Goal: Task Accomplishment & Management: Complete application form

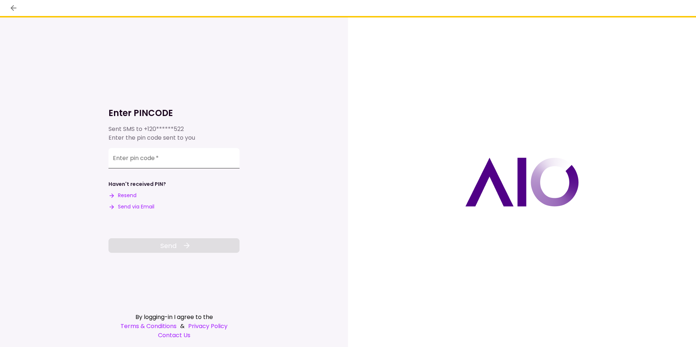
click at [159, 158] on input "Enter pin code   *" at bounding box center [174, 158] width 131 height 20
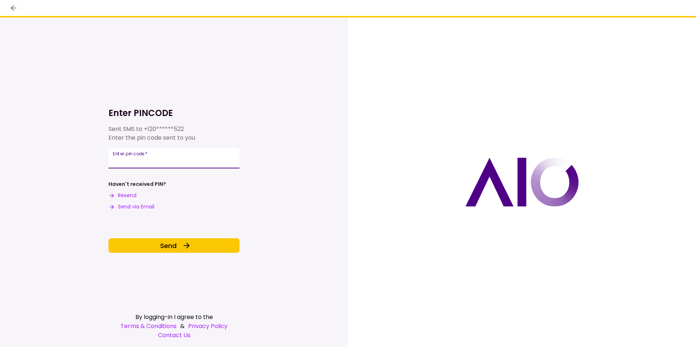
type input "******"
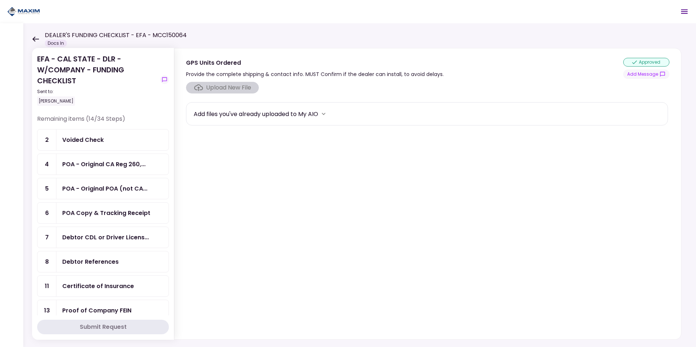
click at [92, 139] on div "Voided Check" at bounding box center [83, 139] width 42 height 9
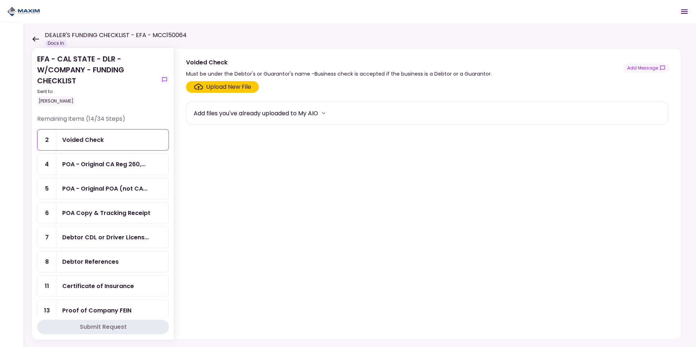
click at [221, 86] on div "Upload New File" at bounding box center [228, 87] width 45 height 9
click at [0, 0] on input "Upload New File" at bounding box center [0, 0] width 0 height 0
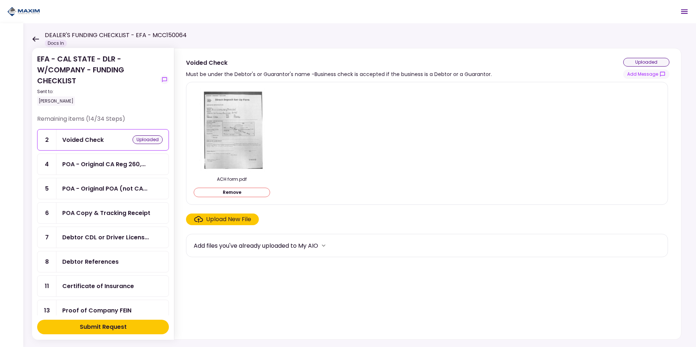
click at [223, 216] on div "Upload New File" at bounding box center [228, 219] width 45 height 9
click at [0, 0] on input "Upload New File" at bounding box center [0, 0] width 0 height 0
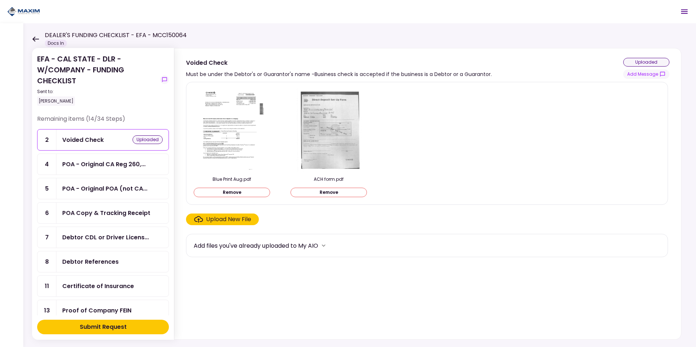
click at [138, 331] on button "Submit Request" at bounding box center [103, 327] width 132 height 15
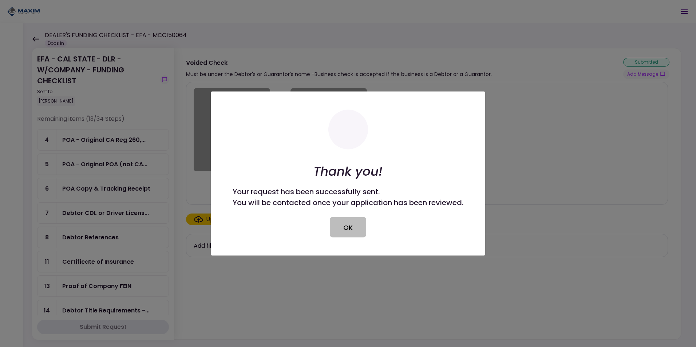
click at [344, 229] on button "OK" at bounding box center [348, 227] width 36 height 20
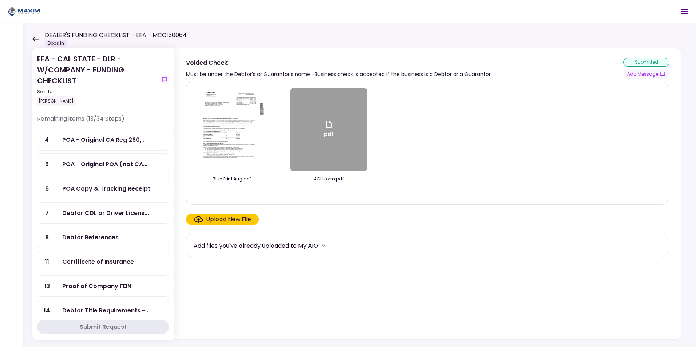
click at [96, 139] on div "POA - Original CA Reg 260,..." at bounding box center [103, 139] width 83 height 9
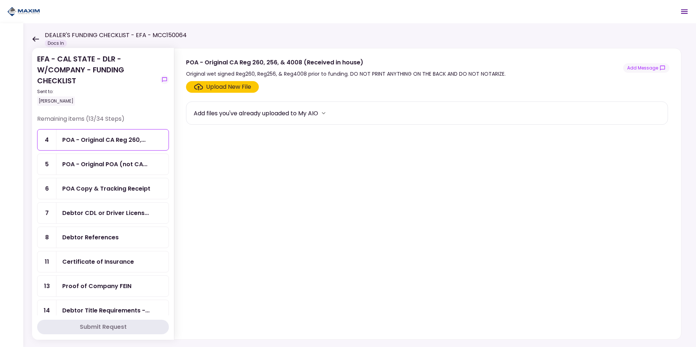
click at [228, 82] on label "Upload New File" at bounding box center [222, 87] width 73 height 12
click at [0, 0] on input "Upload New File" at bounding box center [0, 0] width 0 height 0
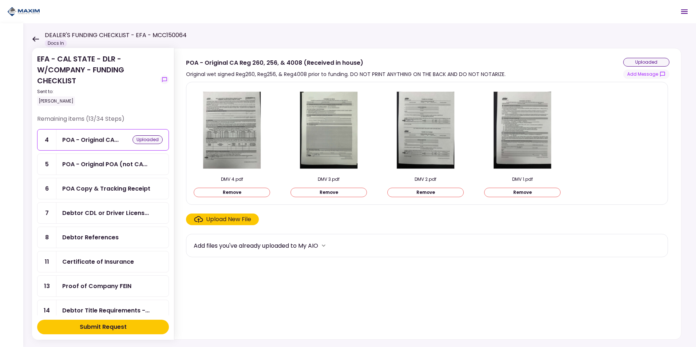
click at [133, 327] on button "Submit Request" at bounding box center [103, 327] width 132 height 15
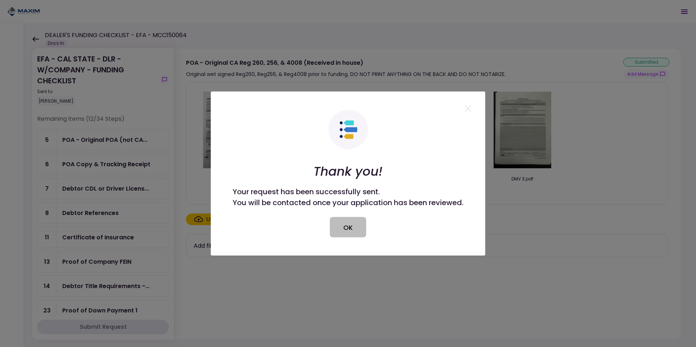
click at [344, 232] on button "OK" at bounding box center [348, 227] width 36 height 20
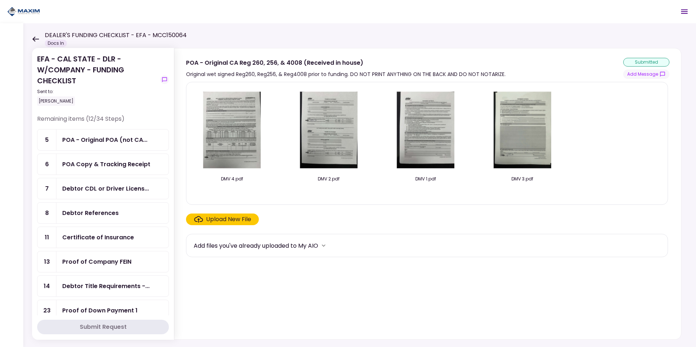
click at [96, 145] on div "POA - Original POA (not CA..." at bounding box center [112, 140] width 112 height 21
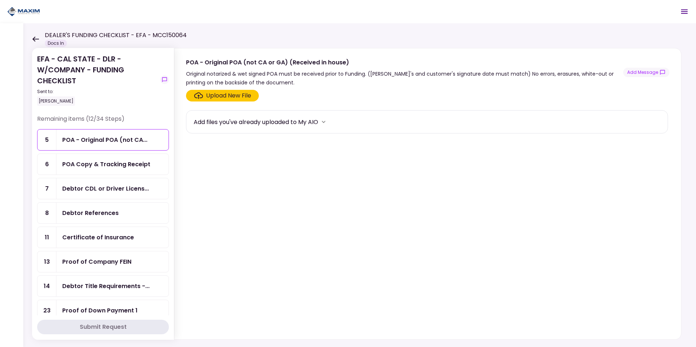
click at [97, 163] on div "POA Copy & Tracking Receipt" at bounding box center [106, 164] width 88 height 9
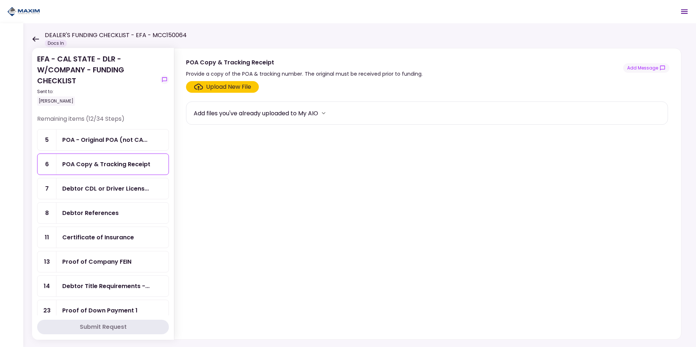
click at [219, 89] on div "Upload New File" at bounding box center [228, 87] width 45 height 9
click at [0, 0] on input "Upload New File" at bounding box center [0, 0] width 0 height 0
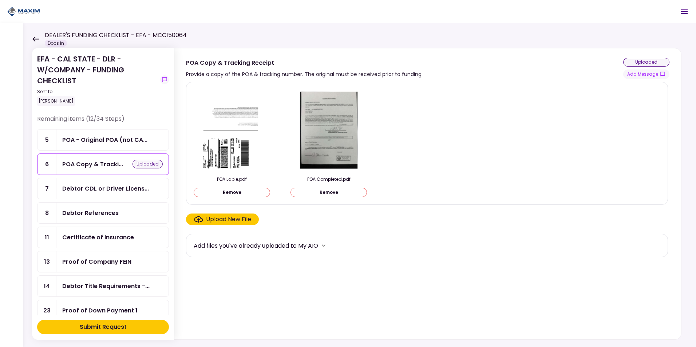
click at [224, 220] on div "Upload New File" at bounding box center [228, 219] width 45 height 9
click at [0, 0] on input "Upload New File" at bounding box center [0, 0] width 0 height 0
click at [83, 328] on div "Submit Request" at bounding box center [103, 327] width 47 height 9
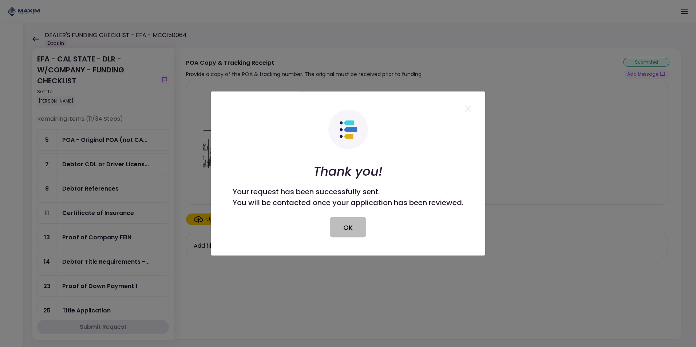
click at [348, 229] on button "OK" at bounding box center [348, 227] width 36 height 20
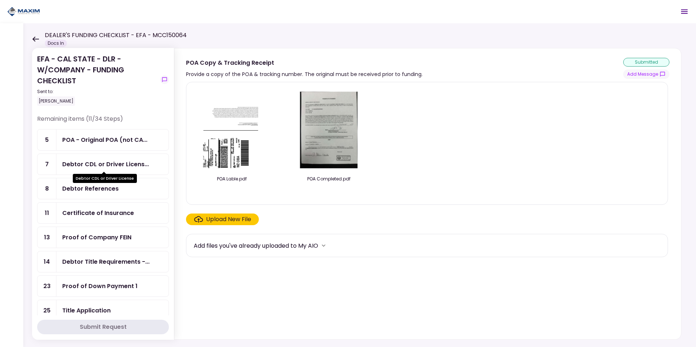
click at [87, 165] on div "Debtor CDL or Driver Licens..." at bounding box center [105, 164] width 87 height 9
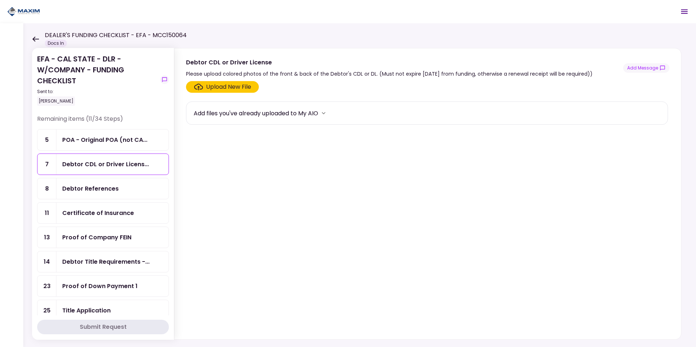
click at [252, 91] on label "Upload New File" at bounding box center [222, 87] width 73 height 12
click at [0, 0] on input "Upload New File" at bounding box center [0, 0] width 0 height 0
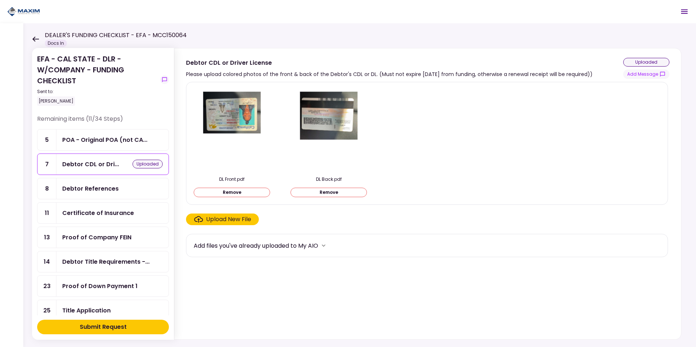
click at [104, 328] on div "Submit Request" at bounding box center [103, 327] width 47 height 9
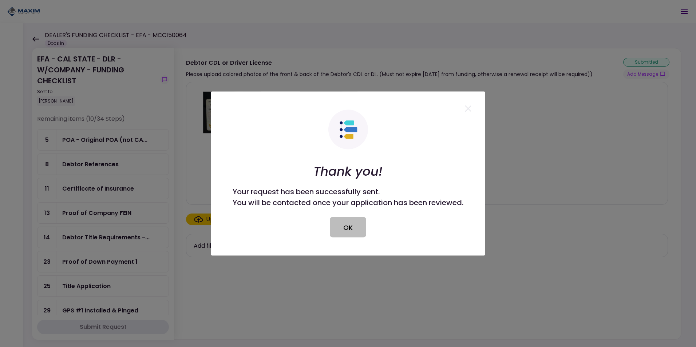
click at [346, 227] on button "OK" at bounding box center [348, 227] width 36 height 20
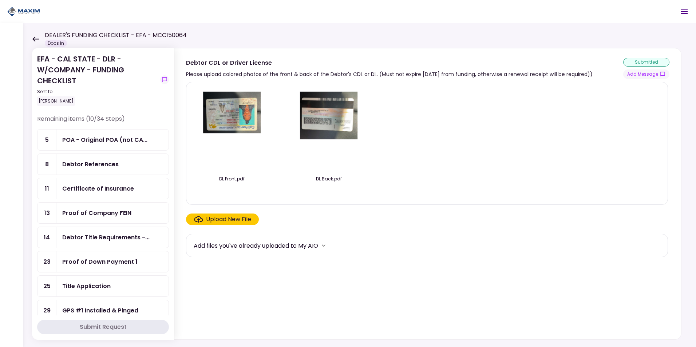
click at [80, 164] on div "Debtor References" at bounding box center [90, 164] width 56 height 9
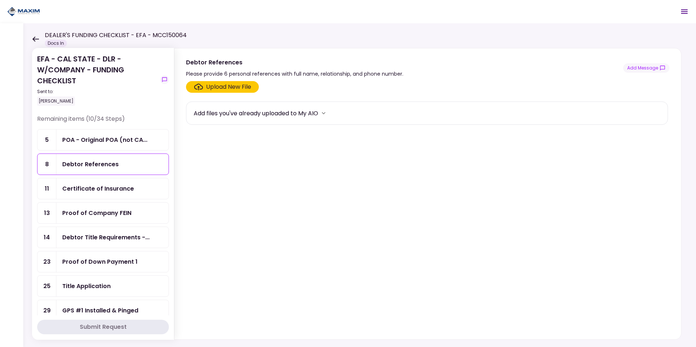
click at [222, 87] on div "Upload New File" at bounding box center [228, 87] width 45 height 9
click at [0, 0] on input "Upload New File" at bounding box center [0, 0] width 0 height 0
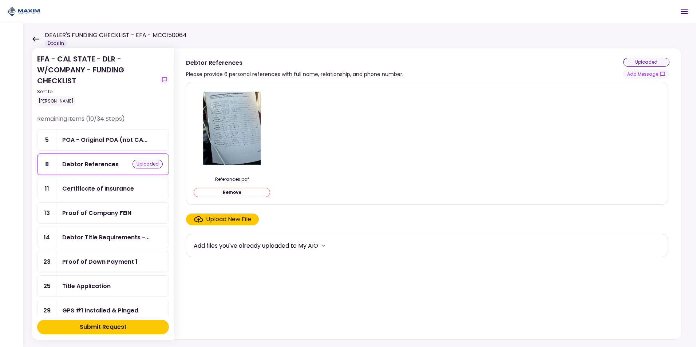
click at [121, 328] on div "Submit Request" at bounding box center [103, 327] width 47 height 9
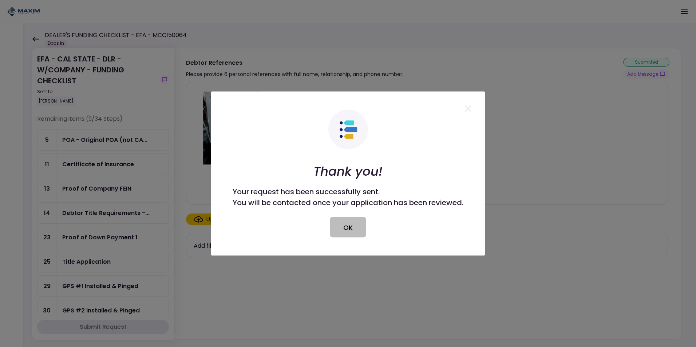
click at [352, 229] on button "OK" at bounding box center [348, 227] width 36 height 20
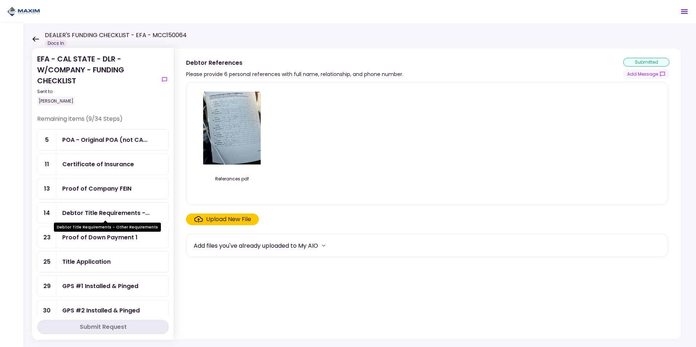
click at [92, 214] on div "Debtor Title Requirements -..." at bounding box center [105, 213] width 87 height 9
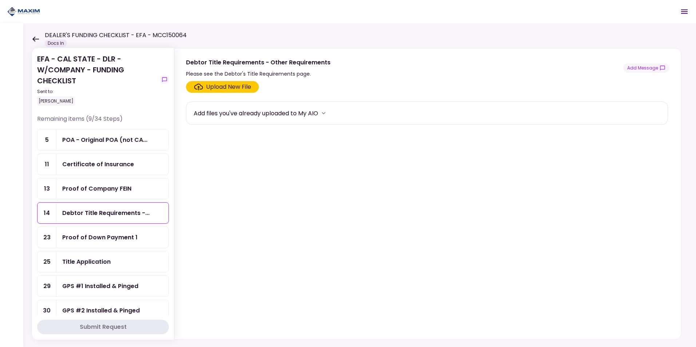
click at [89, 185] on div "Proof of Company FEIN" at bounding box center [96, 188] width 69 height 9
click at [93, 162] on div "Certificate of Insurance" at bounding box center [98, 164] width 72 height 9
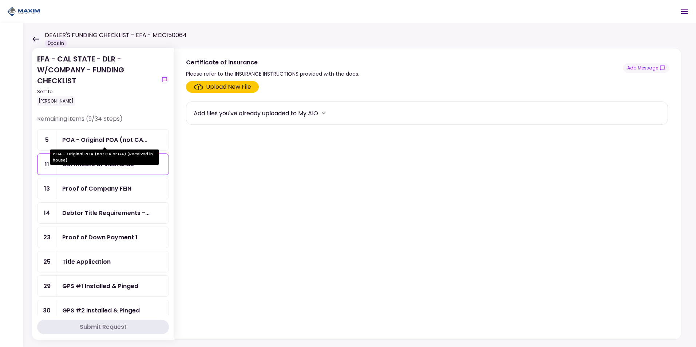
click at [98, 139] on div "POA - Original POA (not CA..." at bounding box center [104, 139] width 85 height 9
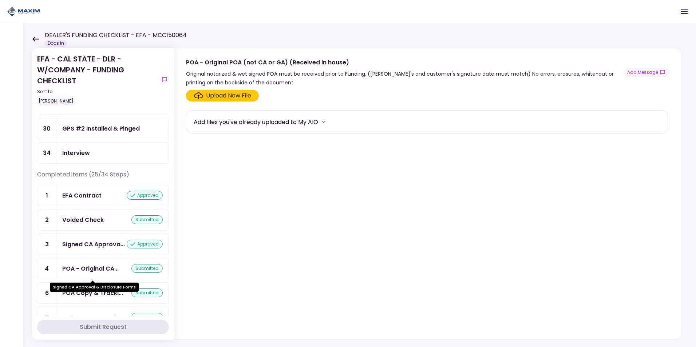
scroll to position [73, 0]
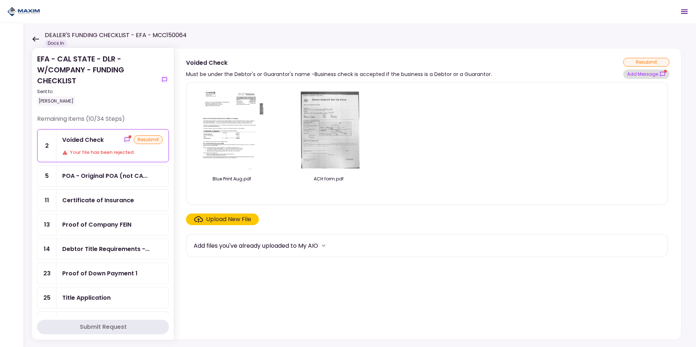
click at [647, 75] on button "Add Message" at bounding box center [646, 74] width 46 height 9
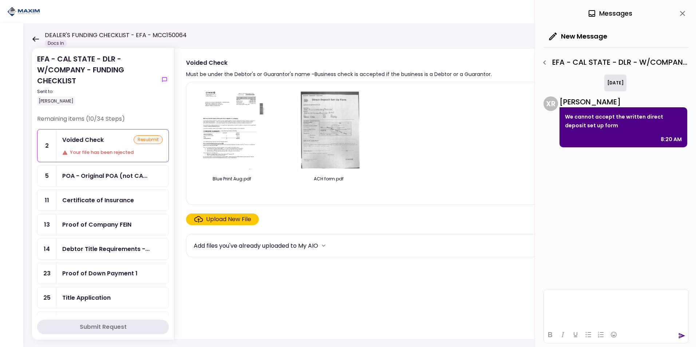
click at [608, 308] on html at bounding box center [616, 299] width 145 height 18
click at [677, 335] on div at bounding box center [616, 335] width 145 height 14
click at [683, 337] on icon "send" at bounding box center [682, 336] width 7 height 5
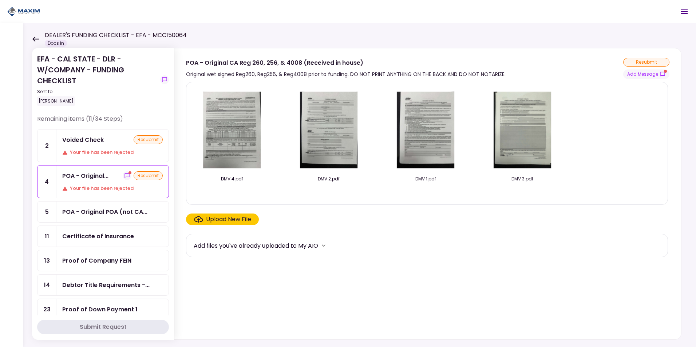
click at [86, 185] on div "POA - Original... resubmit Your file has been rejected" at bounding box center [112, 182] width 112 height 32
click at [648, 74] on button "Add Message" at bounding box center [646, 74] width 46 height 9
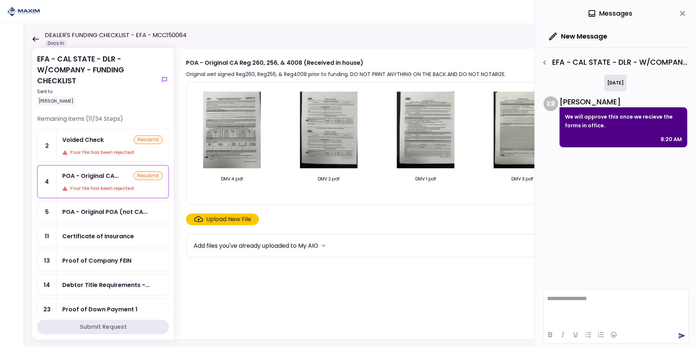
click at [93, 213] on div "POA - Original POA (not CA..." at bounding box center [104, 212] width 85 height 9
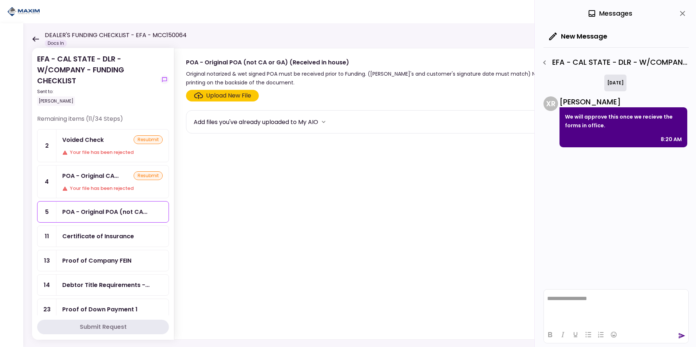
click at [106, 189] on div "Your file has been rejected" at bounding box center [112, 188] width 100 height 7
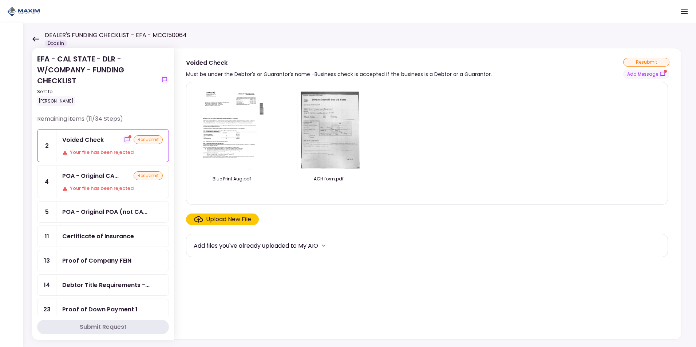
scroll to position [73, 0]
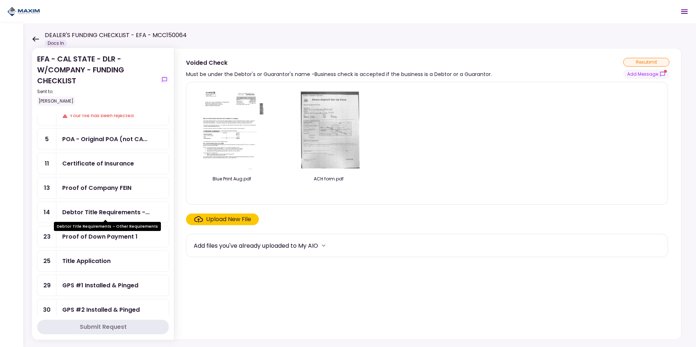
click at [84, 258] on div "Title Application" at bounding box center [86, 261] width 48 height 9
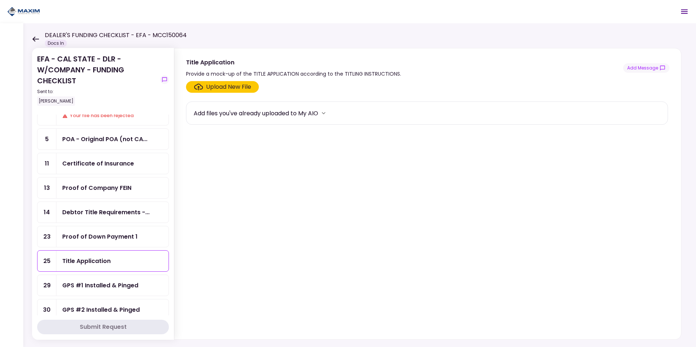
click at [242, 84] on div "Upload New File" at bounding box center [228, 87] width 45 height 9
click at [0, 0] on input "Upload New File" at bounding box center [0, 0] width 0 height 0
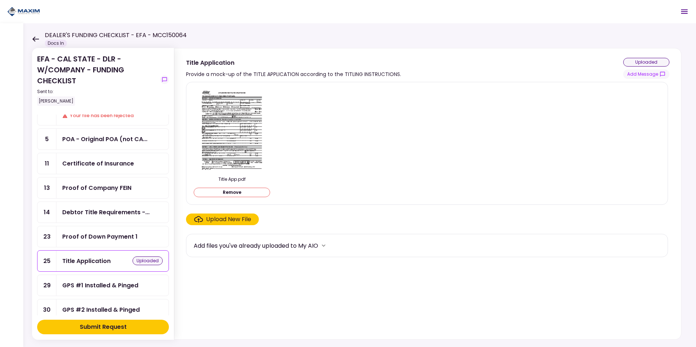
click at [99, 329] on div "Submit Request" at bounding box center [103, 327] width 47 height 9
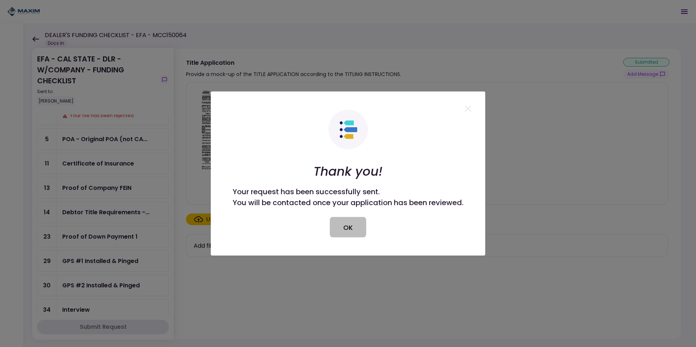
click at [344, 222] on button "OK" at bounding box center [348, 227] width 36 height 20
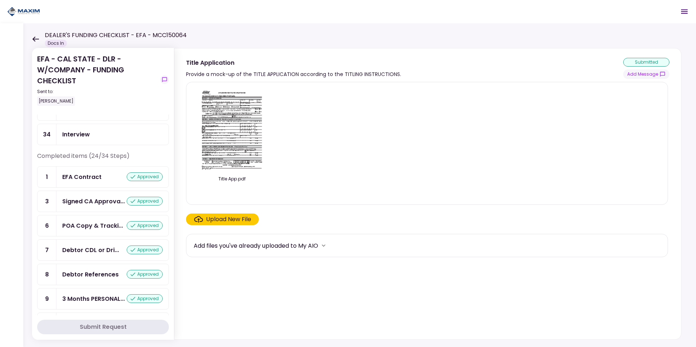
scroll to position [146, 0]
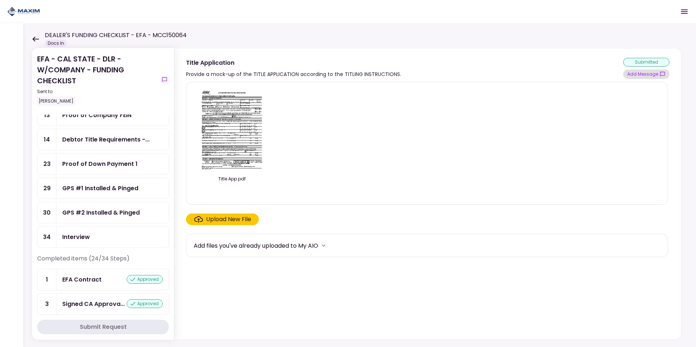
click at [637, 75] on button "Add Message" at bounding box center [646, 74] width 46 height 9
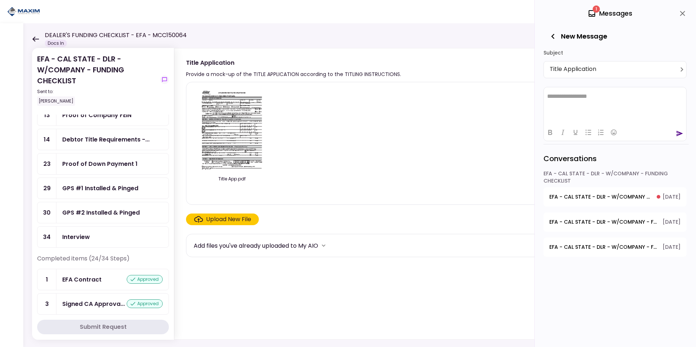
scroll to position [0, 0]
click at [588, 194] on span "EFA - CAL STATE - DLR - W/COMPANY - FUNDING CHECKLIST - Voided Check" at bounding box center [600, 197] width 102 height 8
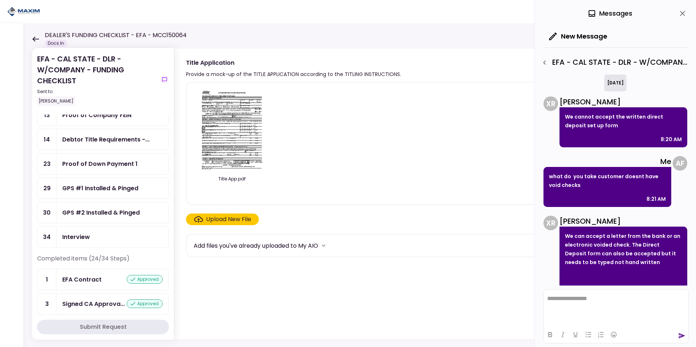
scroll to position [16, 0]
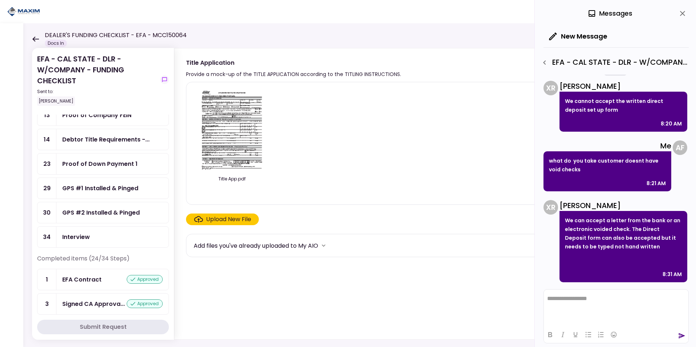
click at [249, 107] on img at bounding box center [232, 129] width 65 height 83
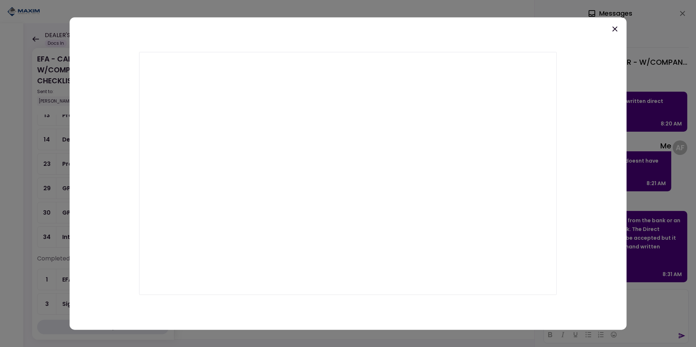
click at [614, 27] on icon at bounding box center [615, 29] width 9 height 9
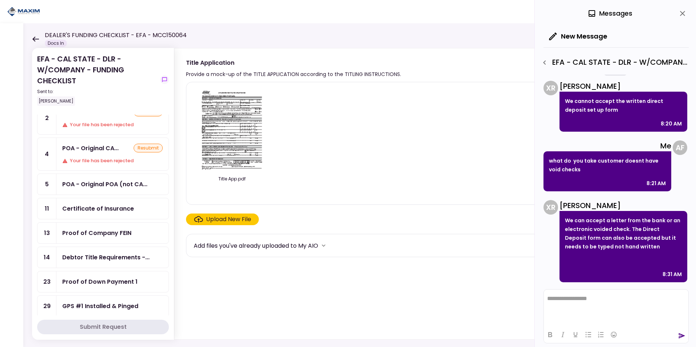
scroll to position [0, 0]
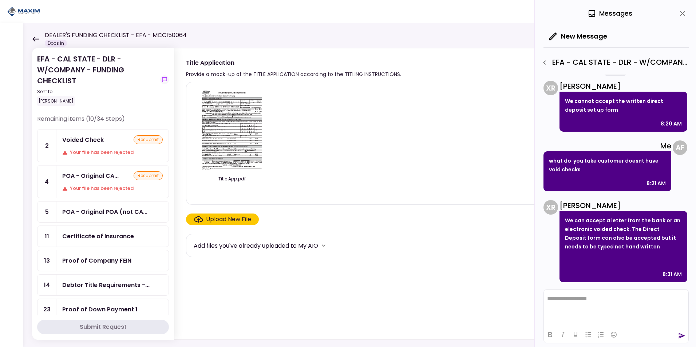
click at [139, 139] on div "resubmit" at bounding box center [148, 139] width 29 height 9
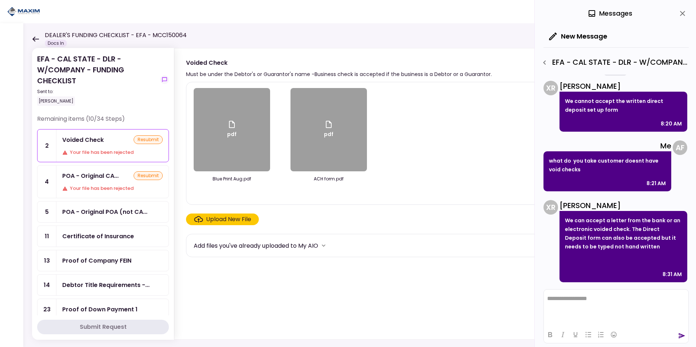
click at [217, 217] on div "Upload New File" at bounding box center [228, 219] width 45 height 9
click at [0, 0] on input "Upload New File" at bounding box center [0, 0] width 0 height 0
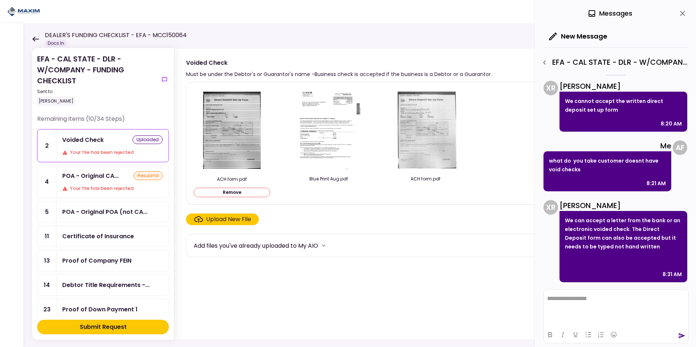
click at [242, 221] on div "Upload New File" at bounding box center [228, 219] width 45 height 9
click at [0, 0] on input "Upload New File" at bounding box center [0, 0] width 0 height 0
click at [145, 327] on button "Submit Request" at bounding box center [103, 327] width 132 height 15
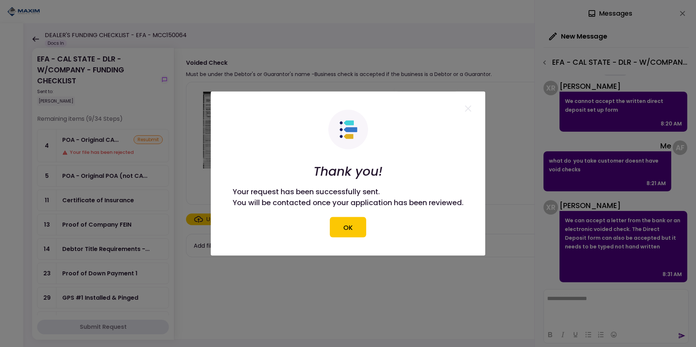
drag, startPoint x: 363, startPoint y: 231, endPoint x: 359, endPoint y: 229, distance: 4.9
click at [362, 231] on button "OK" at bounding box center [348, 227] width 36 height 20
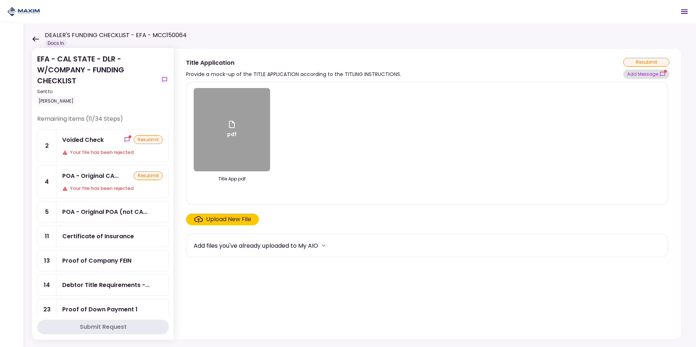
click at [631, 72] on button "Add Message" at bounding box center [646, 74] width 46 height 9
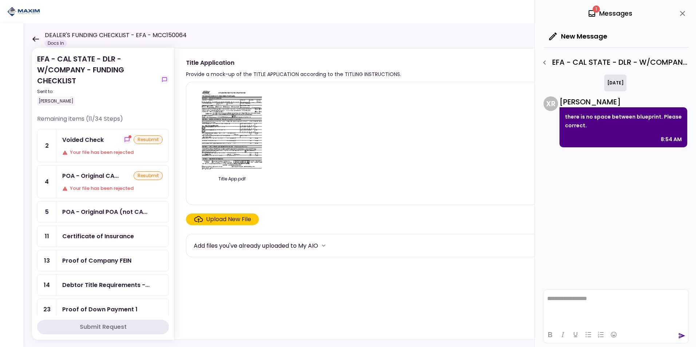
click at [214, 218] on div "Upload New File" at bounding box center [228, 219] width 45 height 9
click at [0, 0] on input "Upload New File" at bounding box center [0, 0] width 0 height 0
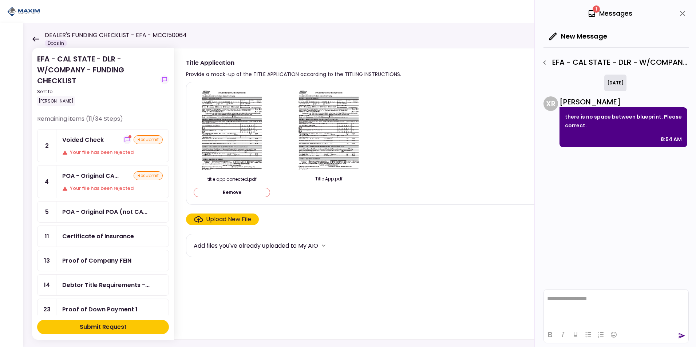
click at [120, 323] on div "Submit Request" at bounding box center [103, 327] width 47 height 9
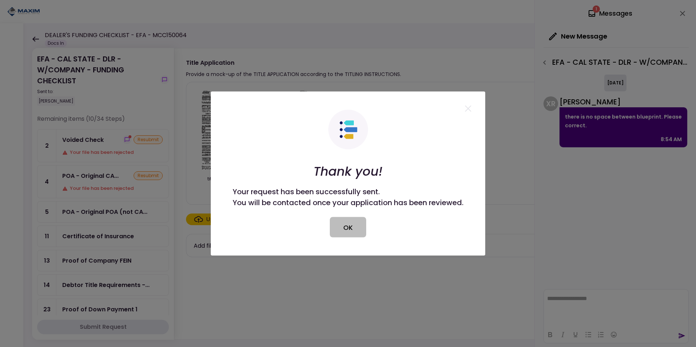
click at [351, 226] on button "OK" at bounding box center [348, 227] width 36 height 20
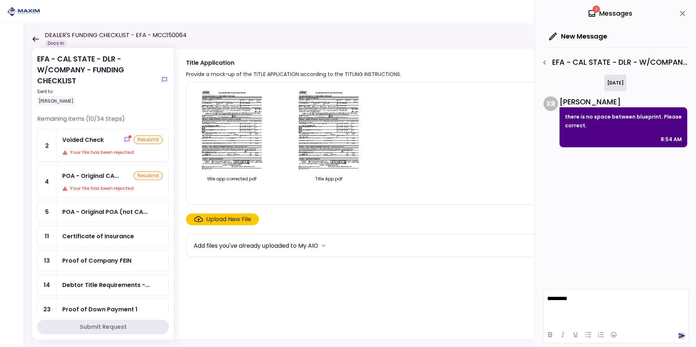
click at [683, 335] on icon "send" at bounding box center [681, 335] width 7 height 7
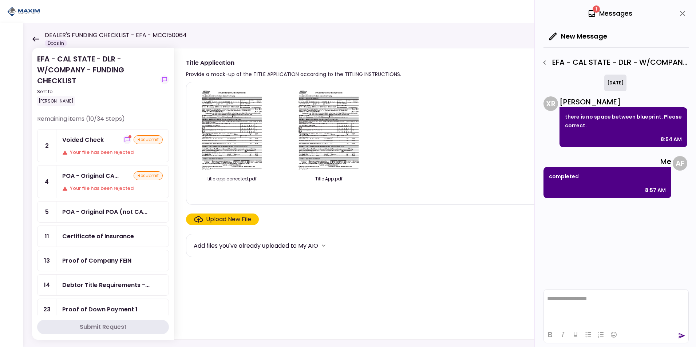
click at [74, 143] on div "Voided Check" at bounding box center [83, 139] width 42 height 9
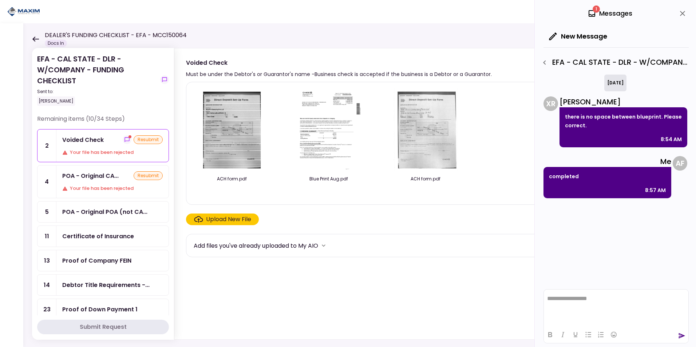
click at [590, 15] on icon at bounding box center [592, 13] width 9 height 9
click at [603, 12] on div "1 Messages" at bounding box center [610, 13] width 45 height 11
drag, startPoint x: 610, startPoint y: 7, endPoint x: 613, endPoint y: 10, distance: 4.4
click at [613, 10] on div "1 Messages" at bounding box center [616, 13] width 145 height 27
drag, startPoint x: 613, startPoint y: 10, endPoint x: 604, endPoint y: 14, distance: 10.3
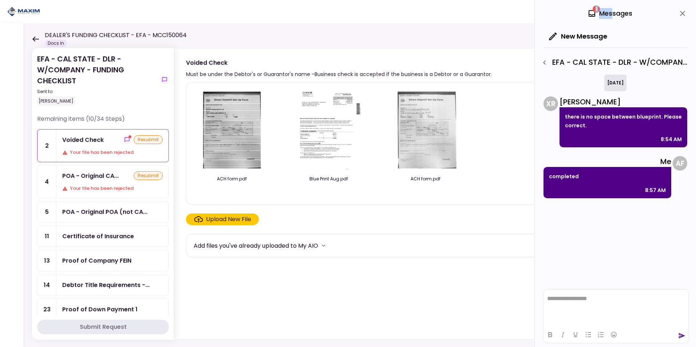
click at [604, 14] on div "1 Messages" at bounding box center [610, 13] width 45 height 11
click at [545, 63] on icon "button" at bounding box center [544, 62] width 9 height 9
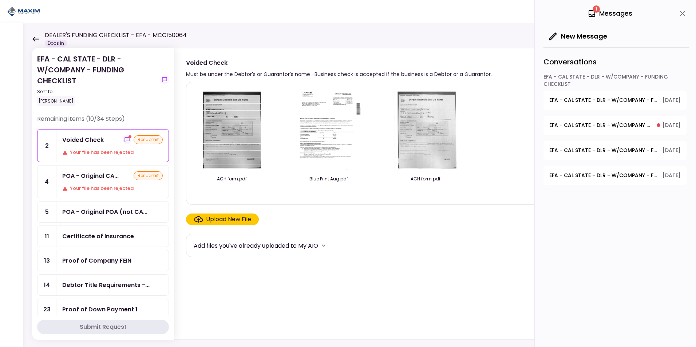
click at [576, 125] on span "EFA - CAL STATE - DLR - W/COMPANY - FUNDING CHECKLIST - Voided Check" at bounding box center [600, 126] width 102 height 8
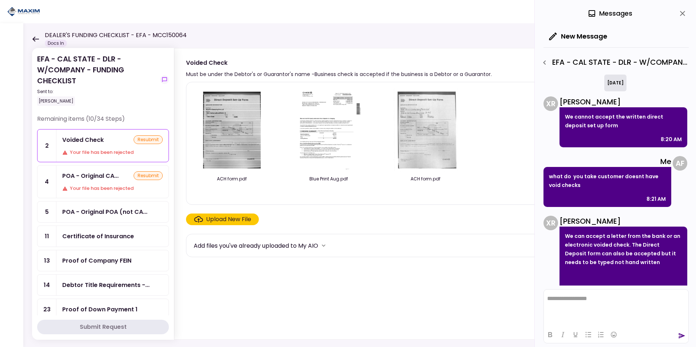
scroll to position [110, 0]
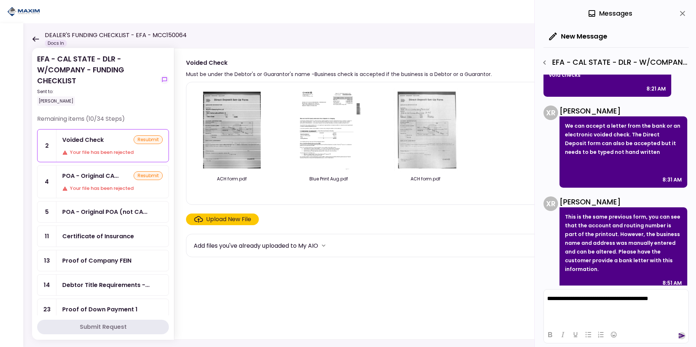
click at [681, 339] on icon "send" at bounding box center [681, 335] width 7 height 7
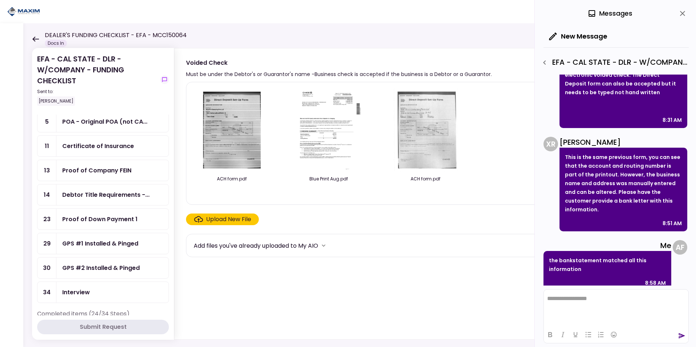
scroll to position [0, 0]
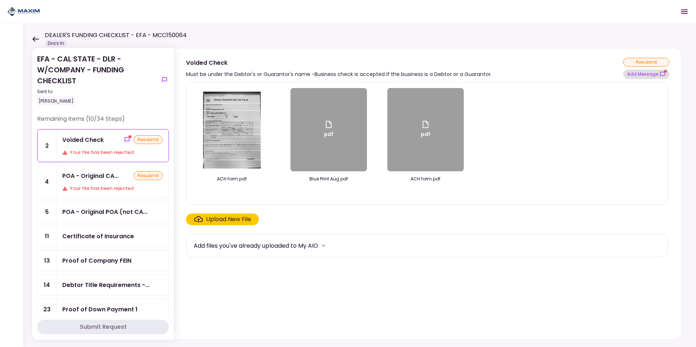
click at [640, 74] on button "Add Message" at bounding box center [646, 74] width 46 height 9
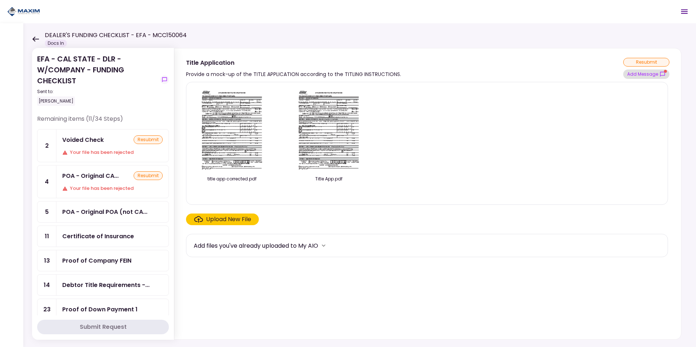
click at [646, 72] on button "Add Message" at bounding box center [646, 74] width 46 height 9
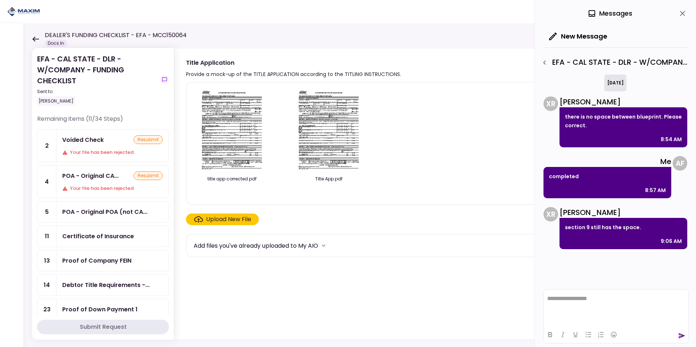
click at [231, 130] on img at bounding box center [232, 129] width 65 height 83
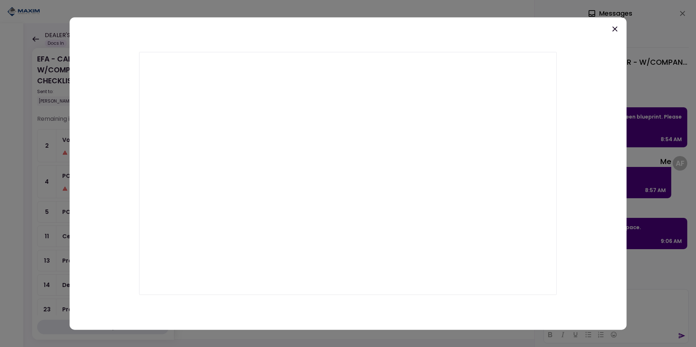
click at [615, 29] on icon at bounding box center [614, 29] width 5 height 5
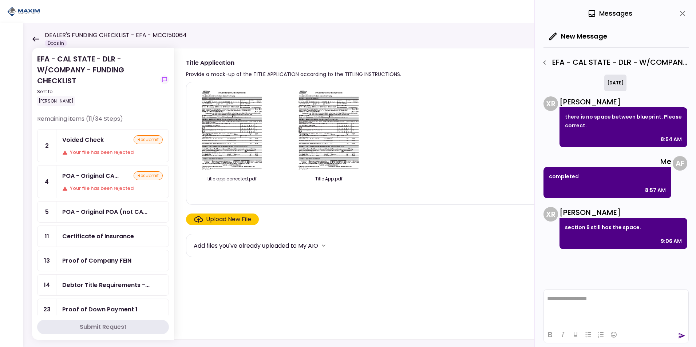
click at [215, 221] on div "Upload New File" at bounding box center [228, 219] width 45 height 9
click at [0, 0] on input "Upload New File" at bounding box center [0, 0] width 0 height 0
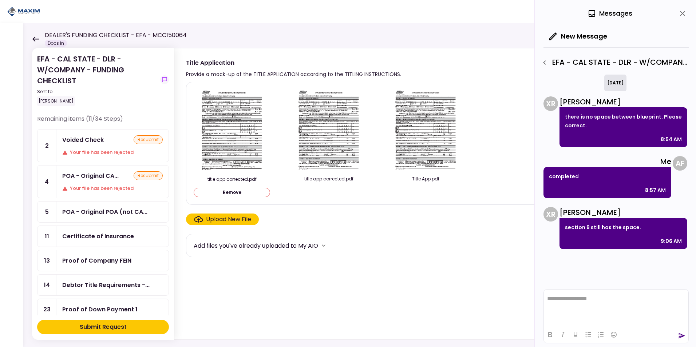
click at [139, 327] on button "Submit Request" at bounding box center [103, 327] width 132 height 15
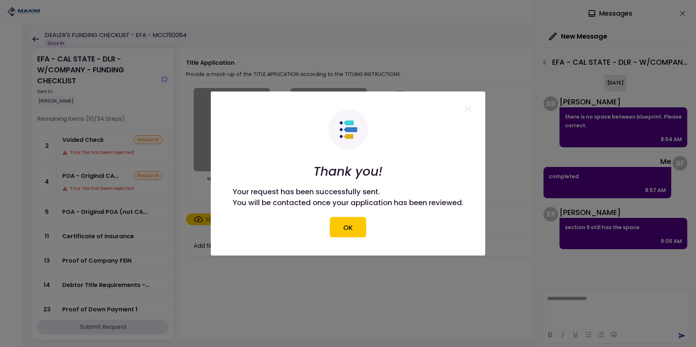
click at [341, 230] on button "OK" at bounding box center [348, 227] width 36 height 20
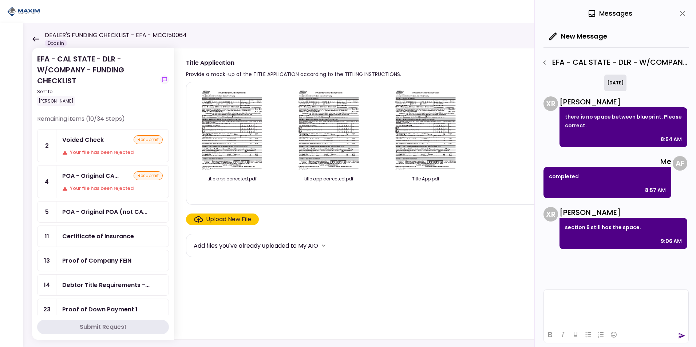
click at [585, 308] on html at bounding box center [616, 299] width 145 height 18
click at [681, 336] on icon "send" at bounding box center [681, 335] width 7 height 7
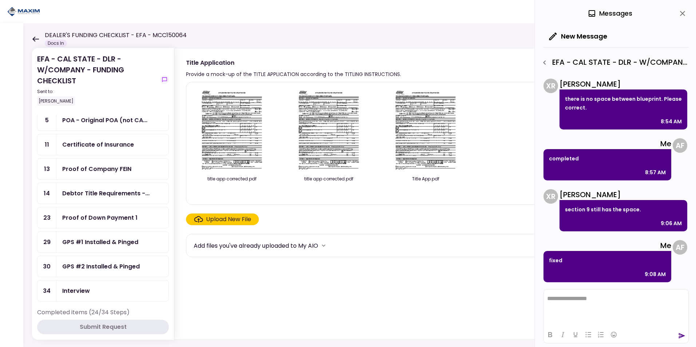
scroll to position [73, 0]
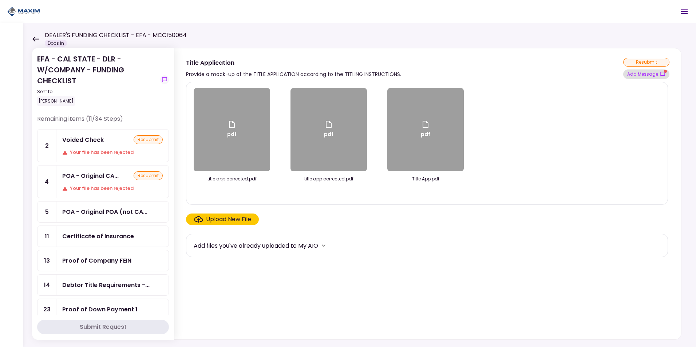
click at [644, 74] on button "Add Message" at bounding box center [646, 74] width 46 height 9
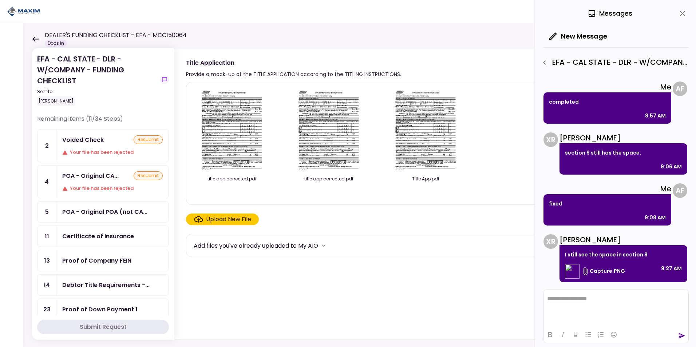
click at [575, 273] on img at bounding box center [572, 271] width 15 height 15
click at [243, 127] on img at bounding box center [232, 129] width 65 height 83
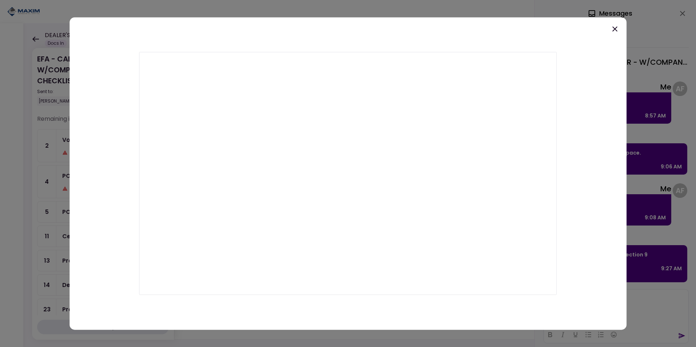
click at [617, 32] on icon at bounding box center [615, 29] width 9 height 9
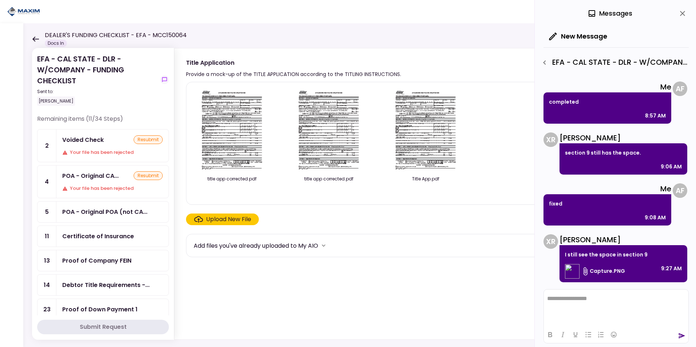
click at [211, 220] on div "Upload New File" at bounding box center [228, 219] width 45 height 9
click at [0, 0] on input "Upload New File" at bounding box center [0, 0] width 0 height 0
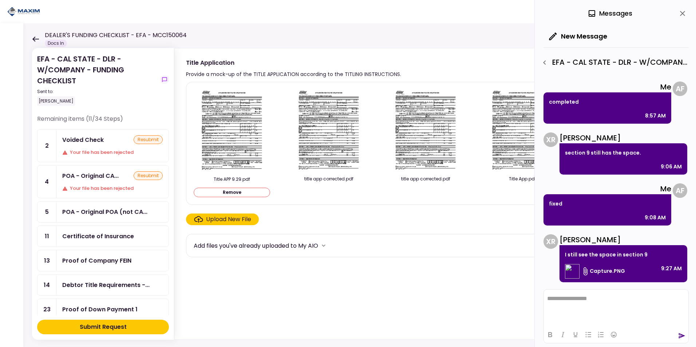
click at [224, 132] on img at bounding box center [232, 130] width 65 height 84
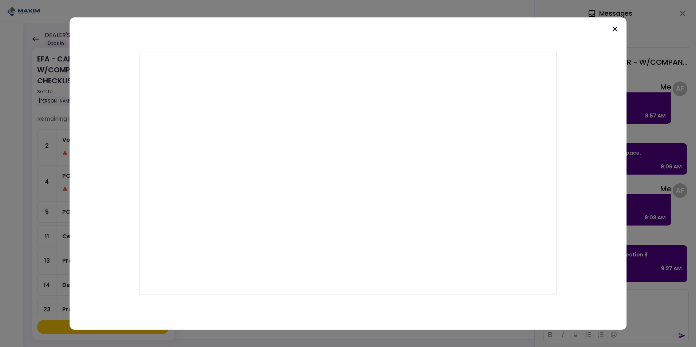
click at [611, 31] on icon at bounding box center [615, 29] width 9 height 9
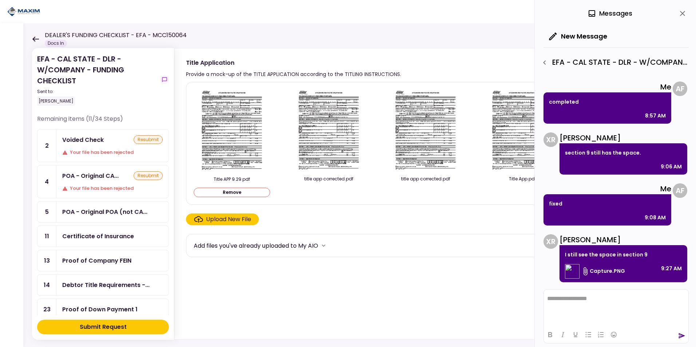
click at [139, 327] on button "Submit Request" at bounding box center [103, 327] width 132 height 15
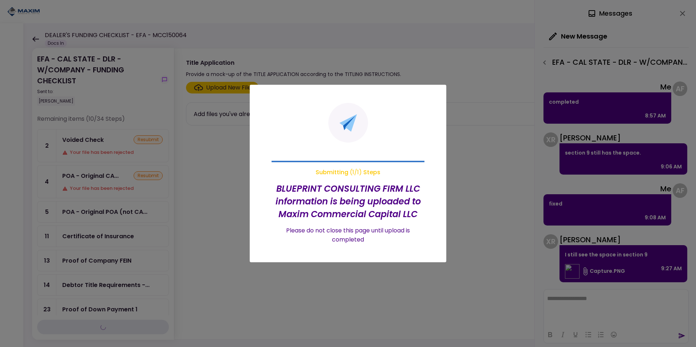
click at [581, 310] on div at bounding box center [348, 173] width 696 height 347
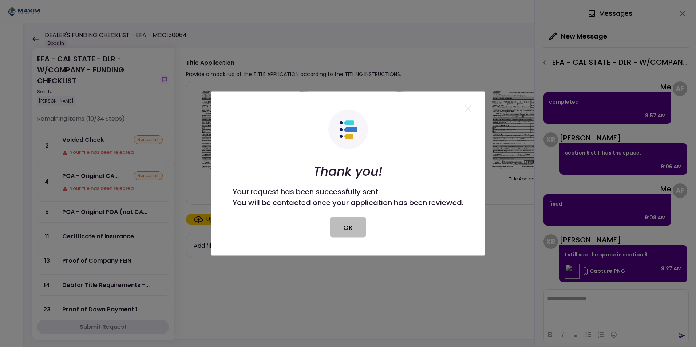
click at [359, 224] on button "OK" at bounding box center [348, 227] width 36 height 20
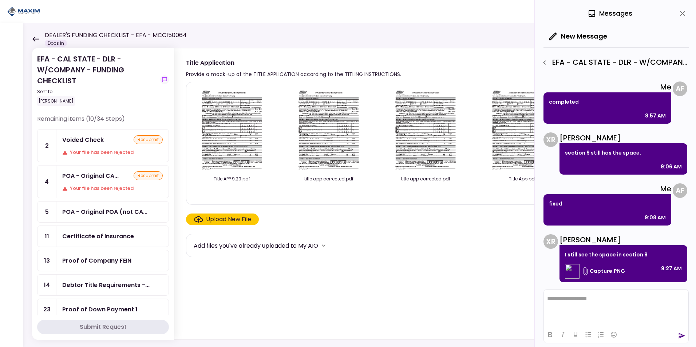
click at [624, 308] on html "**********" at bounding box center [616, 299] width 145 height 18
drag, startPoint x: 680, startPoint y: 338, endPoint x: 111, endPoint y: 29, distance: 646.5
click at [680, 338] on icon "send" at bounding box center [681, 335] width 7 height 7
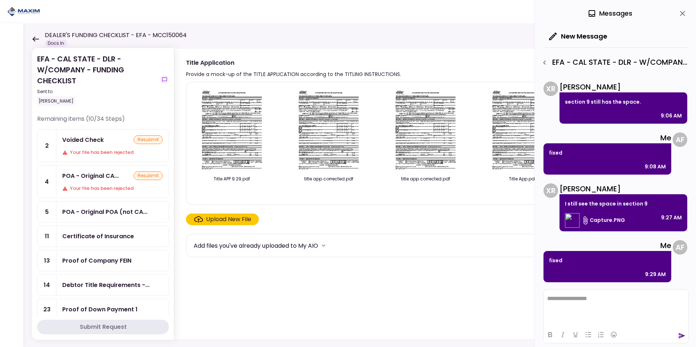
click at [426, 110] on img at bounding box center [425, 129] width 65 height 83
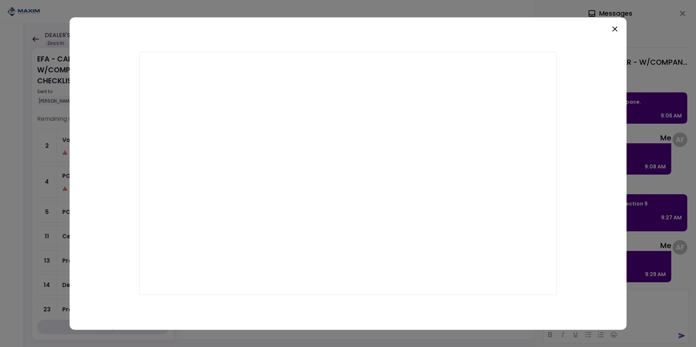
click at [611, 30] on icon at bounding box center [615, 29] width 9 height 9
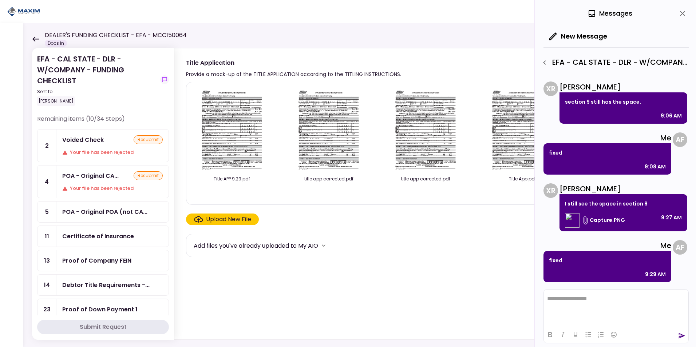
click at [515, 122] on img at bounding box center [522, 129] width 65 height 83
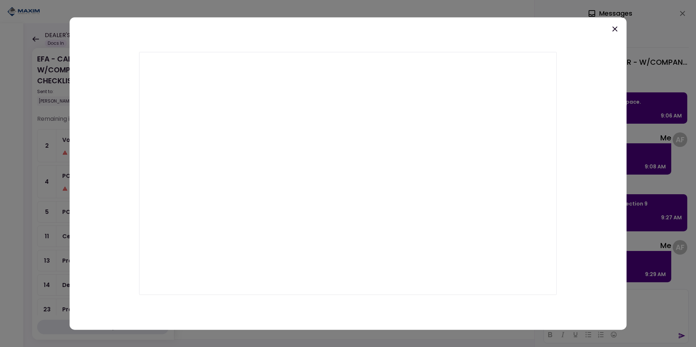
click at [615, 29] on icon at bounding box center [614, 29] width 5 height 5
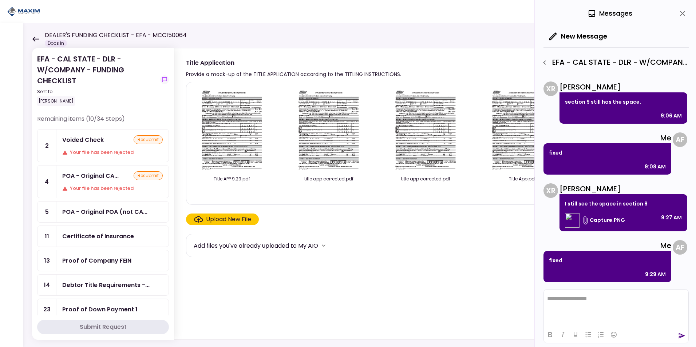
click at [99, 167] on div "POA - Original CA... resubmit Your file has been rejected" at bounding box center [112, 182] width 112 height 32
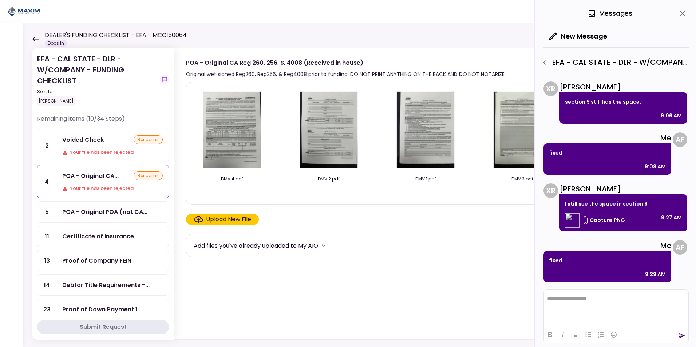
click at [67, 147] on div "Voided Check resubmit Your file has been rejected" at bounding box center [112, 146] width 112 height 32
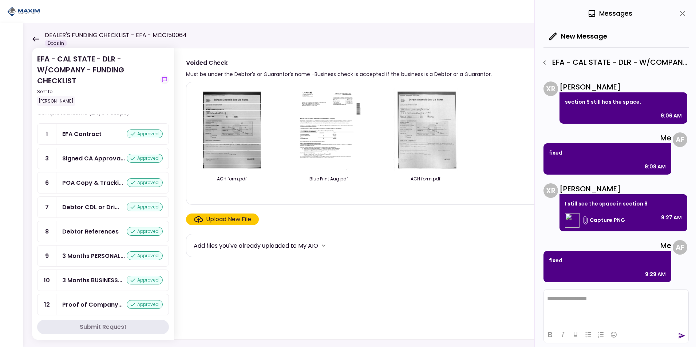
scroll to position [255, 0]
